Goal: Entertainment & Leisure: Browse casually

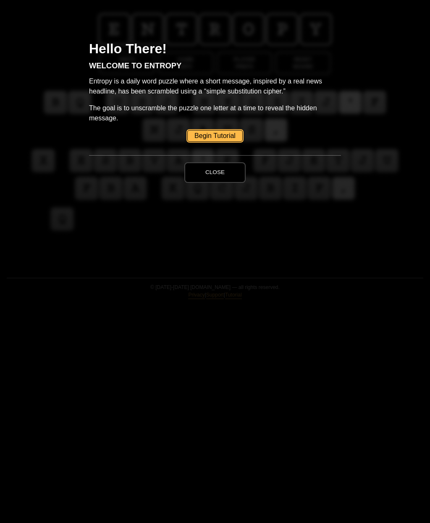
click at [226, 168] on button "Close" at bounding box center [214, 172] width 61 height 20
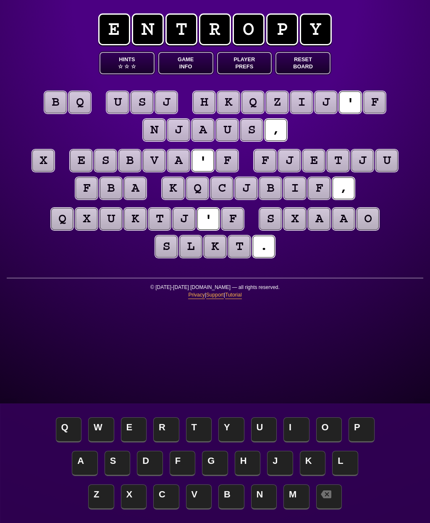
click at [240, 154] on puzzle-line "x e s b v a ' f f j e t j u f b a k q c j b i f ," at bounding box center [215, 175] width 430 height 55
click at [228, 164] on puzzle-tile "f" at bounding box center [227, 161] width 22 height 22
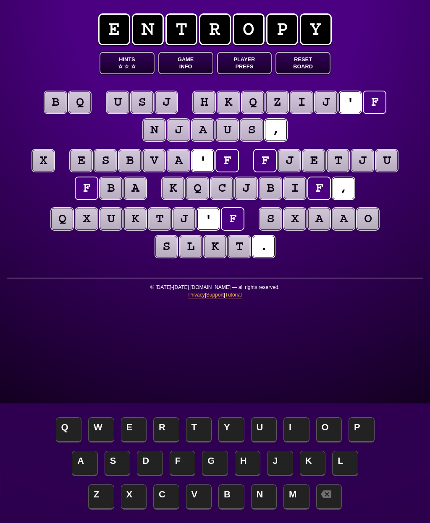
click at [122, 467] on span "S" at bounding box center [117, 463] width 26 height 25
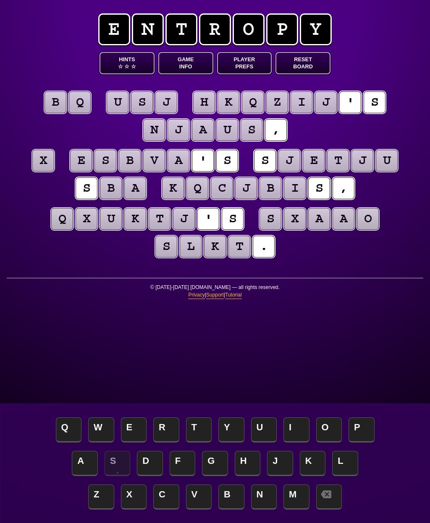
scroll to position [1, 0]
click at [39, 162] on puzzle-tile "x" at bounding box center [43, 161] width 22 height 22
click at [86, 463] on span "A" at bounding box center [85, 463] width 26 height 25
click at [321, 223] on puzzle-tile "a" at bounding box center [319, 219] width 22 height 22
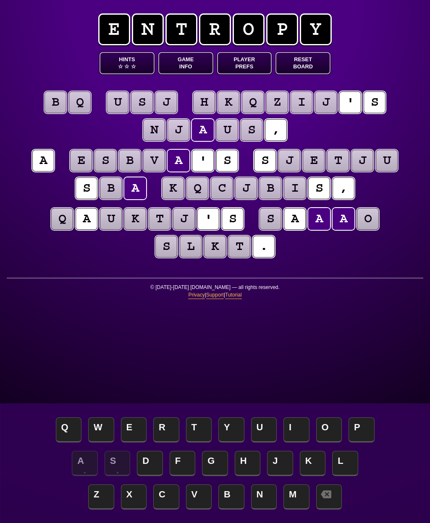
click at [367, 266] on entropy-puzzle "b q u s j h k q z i j ' s n j a u s , a e s b v a ' s s j e t j u s b a k q c j…" at bounding box center [215, 175] width 430 height 203
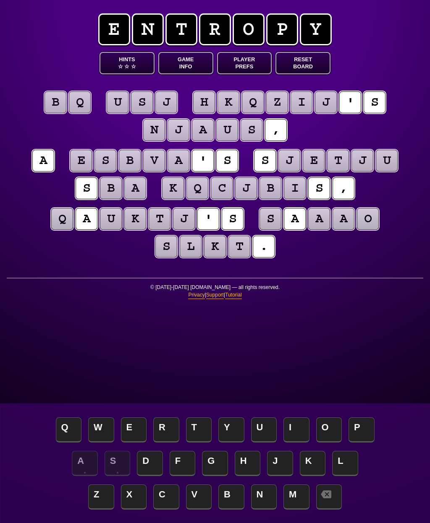
scroll to position [0, 0]
click at [53, 104] on puzzle-tile "b" at bounding box center [55, 102] width 22 height 22
click at [356, 318] on div "e n t r o p y Hints ☆ ☆ ☆ Game Info Player Prefs Reset Board b q u s j h k q z …" at bounding box center [215, 261] width 430 height 523
click at [109, 188] on puzzle-tile "b" at bounding box center [111, 188] width 22 height 22
